Goal: Find specific page/section: Find specific page/section

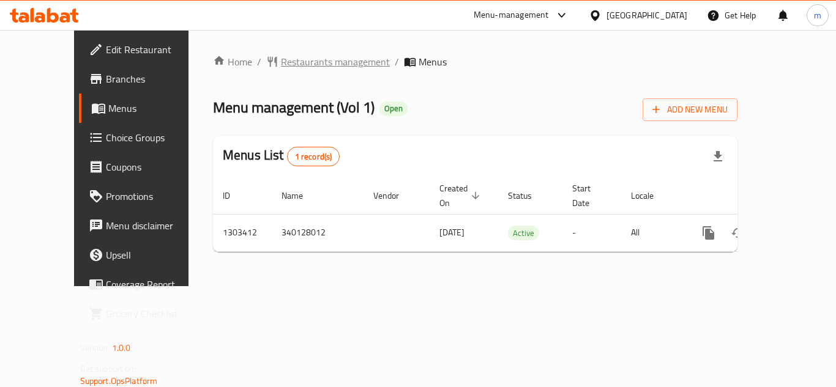
click at [297, 61] on span "Restaurants management" at bounding box center [335, 61] width 109 height 15
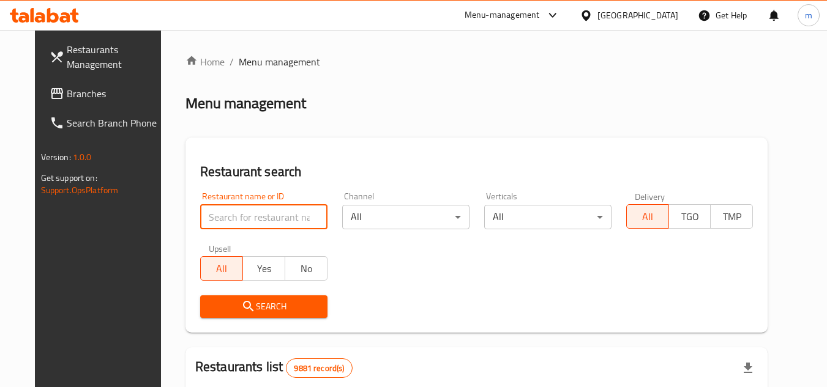
click at [224, 209] on input "search" at bounding box center [263, 217] width 127 height 24
paste input "702823"
type input "702823"
click at [217, 300] on span "Search" at bounding box center [264, 306] width 108 height 15
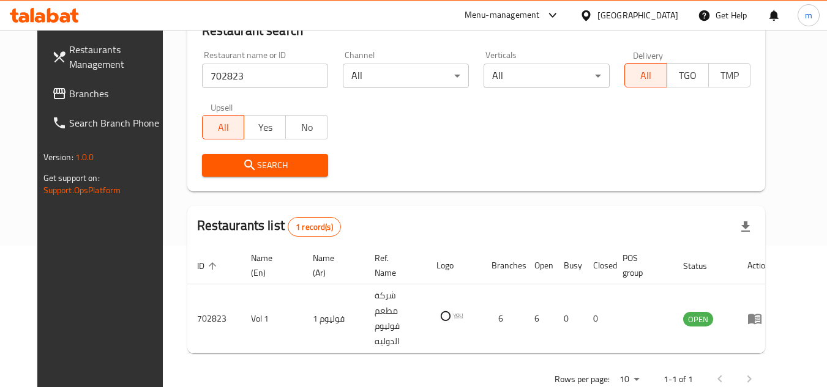
scroll to position [148, 0]
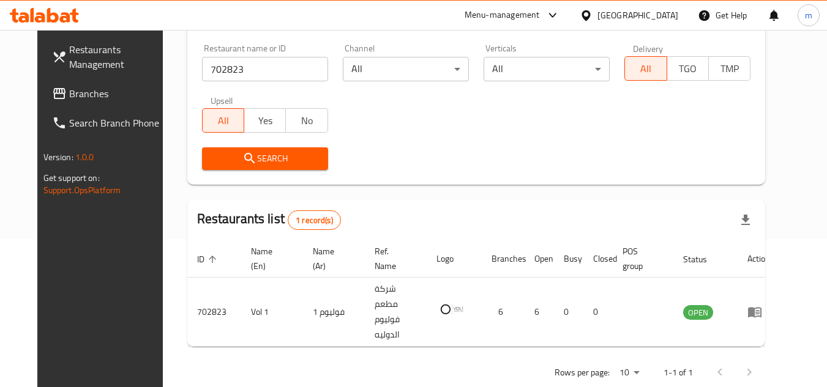
click at [592, 12] on icon at bounding box center [586, 15] width 13 height 13
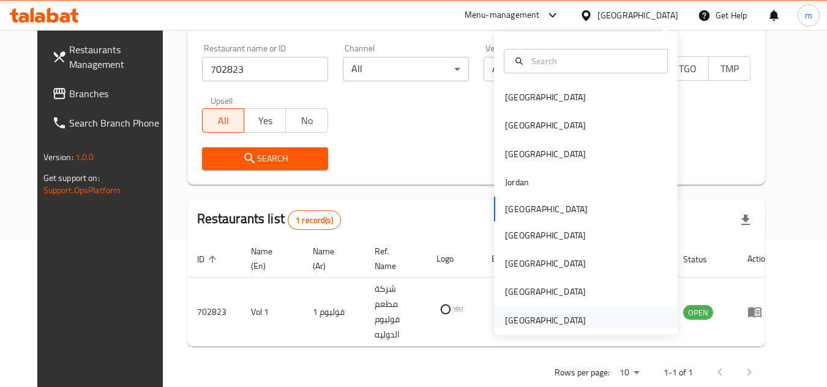
click at [534, 319] on div "[GEOGRAPHIC_DATA]" at bounding box center [545, 320] width 81 height 13
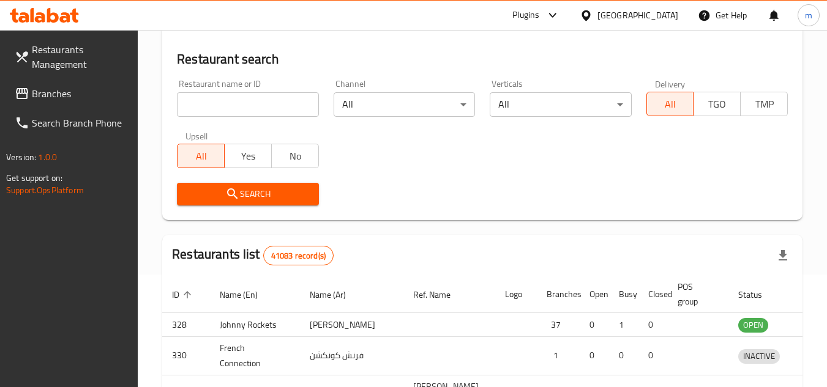
scroll to position [148, 0]
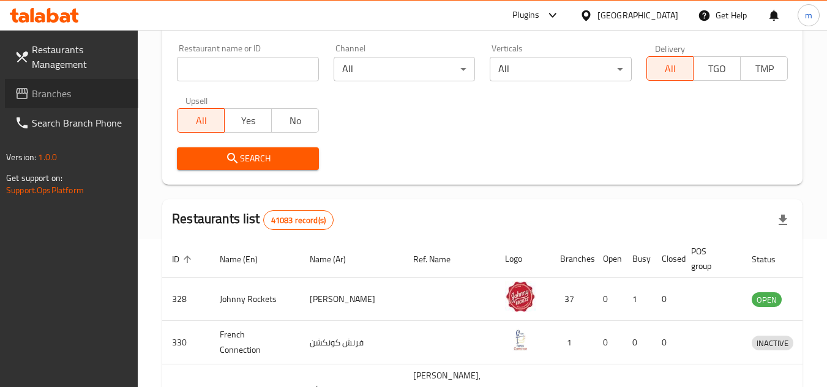
click at [40, 83] on link "Branches" at bounding box center [71, 93] width 133 height 29
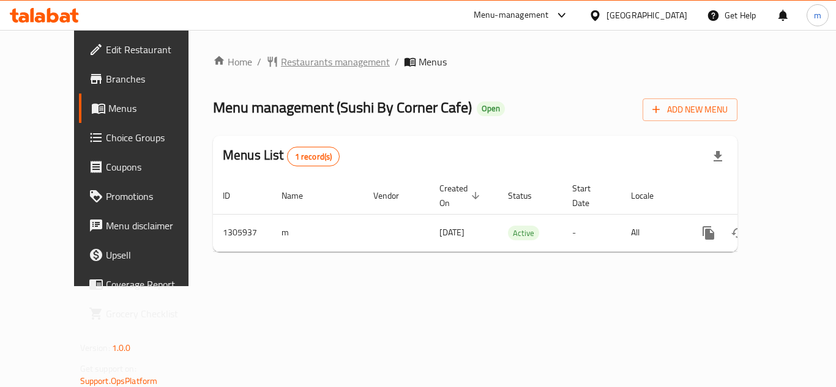
click at [331, 65] on span "Restaurants management" at bounding box center [335, 61] width 109 height 15
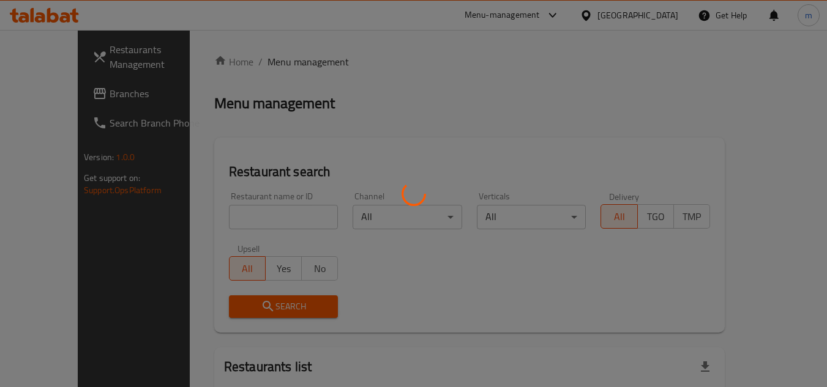
click at [286, 230] on div at bounding box center [413, 193] width 827 height 387
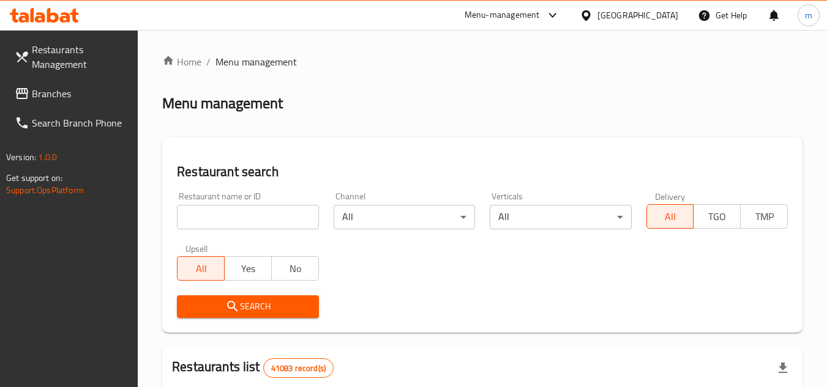
click at [232, 212] on input "search" at bounding box center [247, 217] width 141 height 24
paste input "703914"
type input "703914"
click at [238, 300] on icon "submit" at bounding box center [232, 306] width 15 height 15
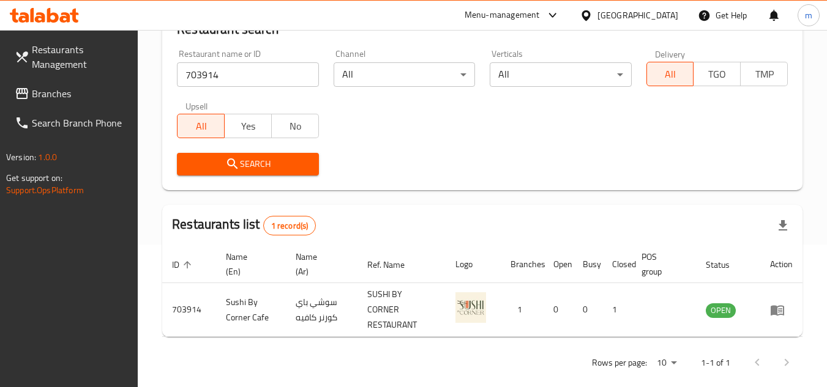
scroll to position [159, 0]
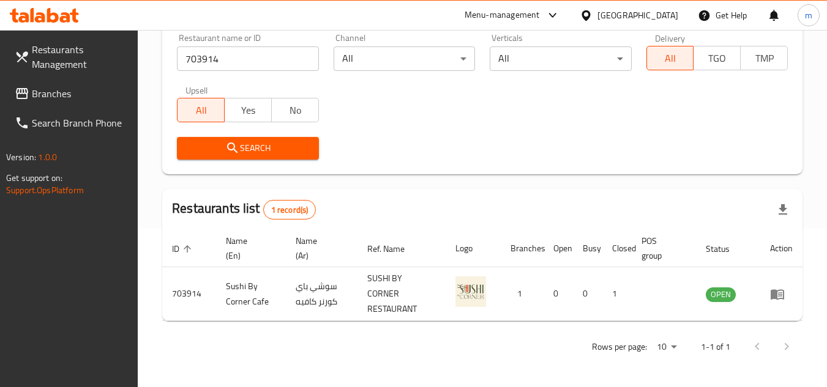
click at [647, 14] on div "[GEOGRAPHIC_DATA]" at bounding box center [637, 15] width 81 height 13
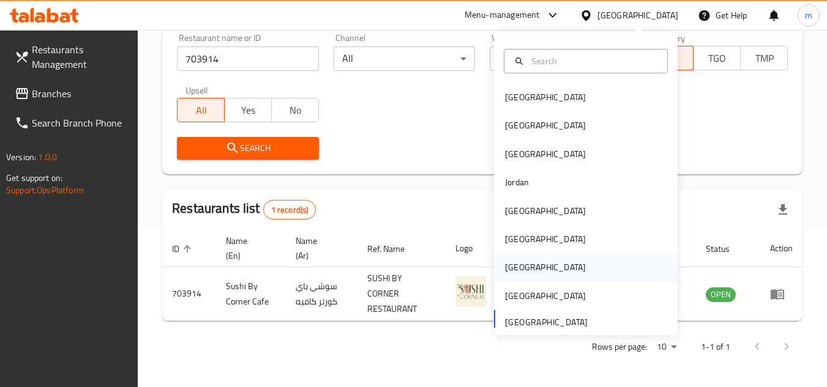
click at [505, 266] on div "[GEOGRAPHIC_DATA]" at bounding box center [545, 267] width 81 height 13
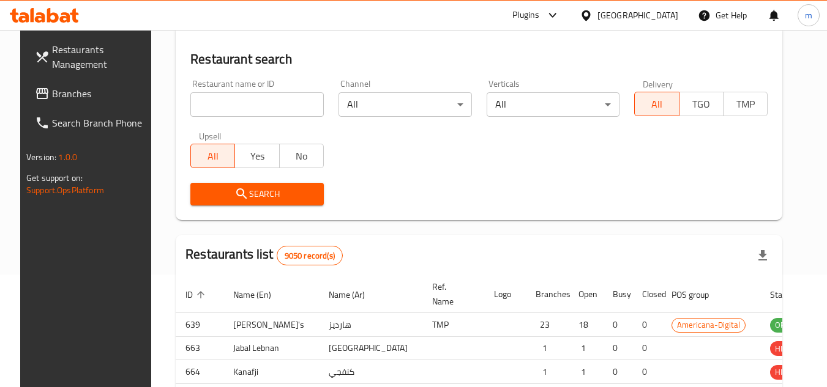
scroll to position [159, 0]
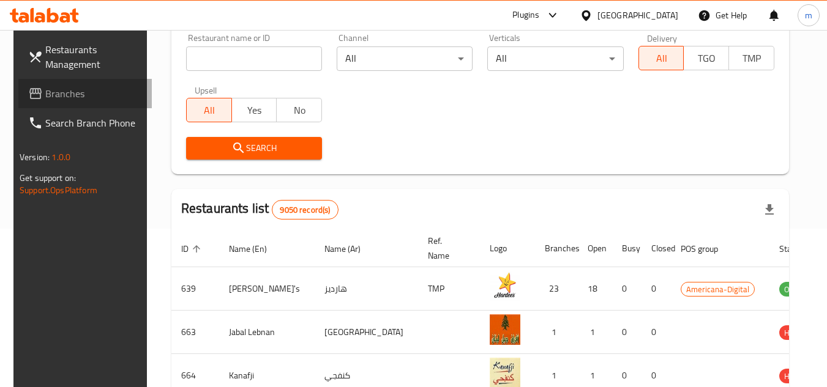
click at [61, 98] on span "Branches" at bounding box center [93, 93] width 97 height 15
